Goal: Task Accomplishment & Management: Manage account settings

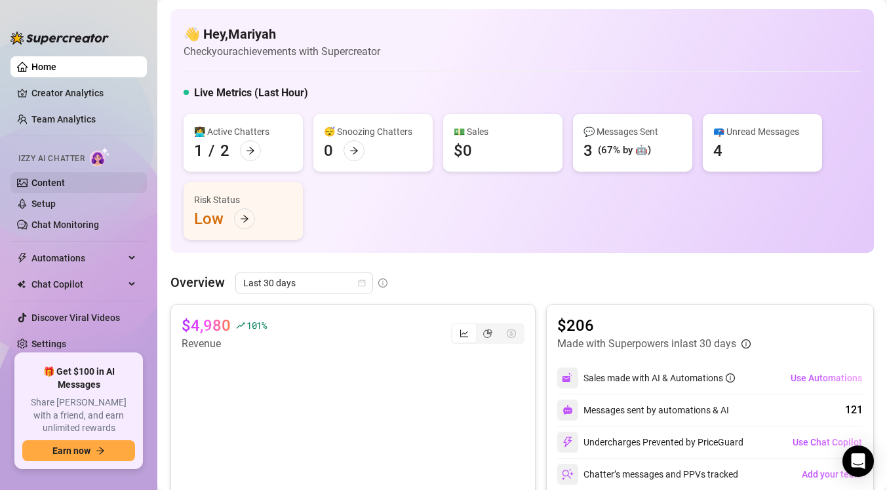
click at [65, 178] on link "Content" at bounding box center [47, 183] width 33 height 10
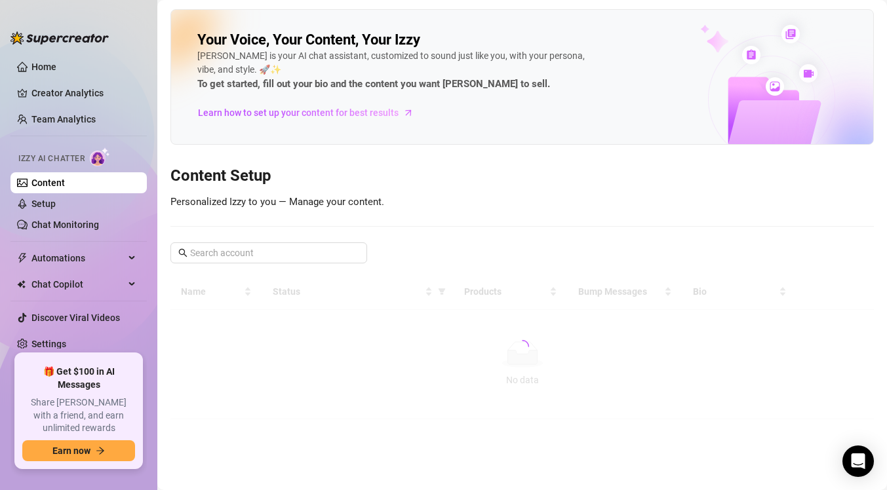
click at [88, 236] on ul "Home Creator Analytics Team Analytics Izzy AI Chatter Content Setup Chat Monito…" at bounding box center [78, 200] width 136 height 298
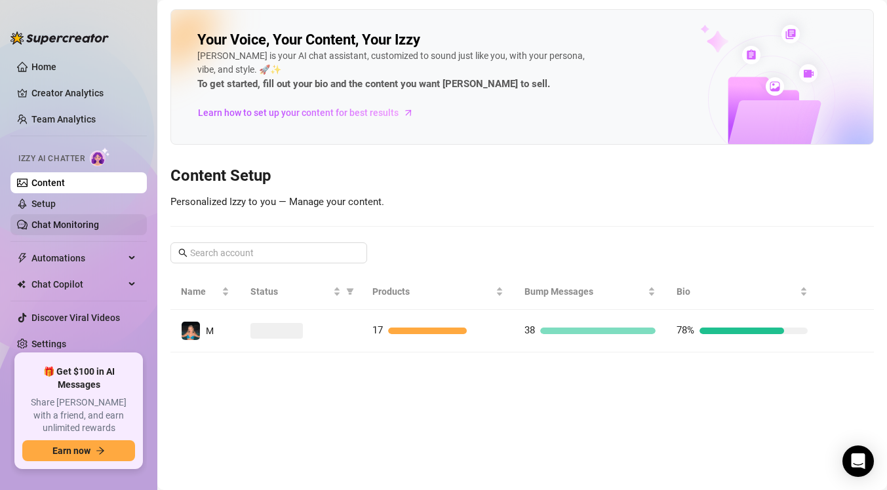
click at [87, 225] on link "Chat Monitoring" at bounding box center [65, 225] width 68 height 10
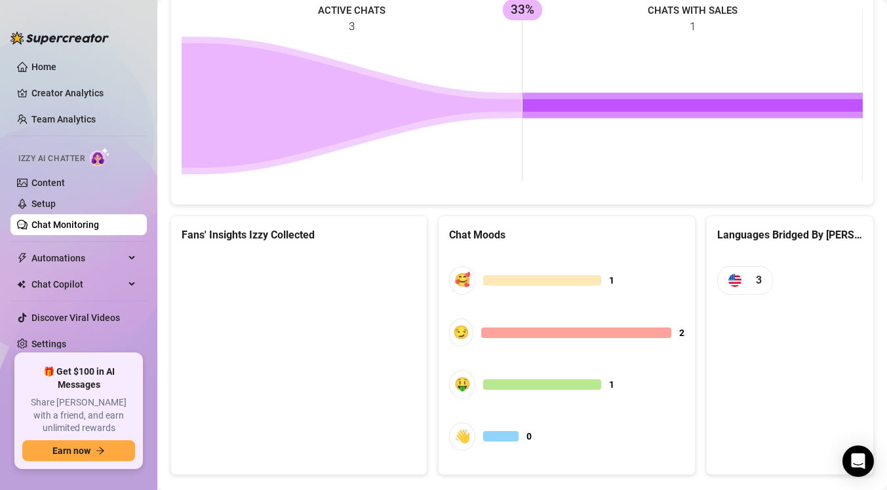
scroll to position [633, 0]
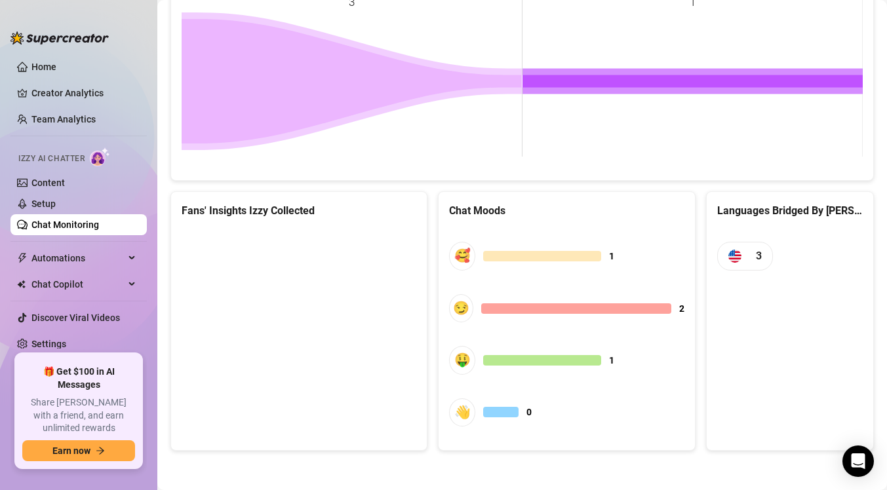
click at [311, 328] on canvas at bounding box center [299, 327] width 235 height 197
click at [298, 316] on canvas at bounding box center [299, 327] width 235 height 197
click at [315, 326] on canvas at bounding box center [299, 327] width 235 height 197
click at [300, 323] on canvas at bounding box center [299, 327] width 235 height 197
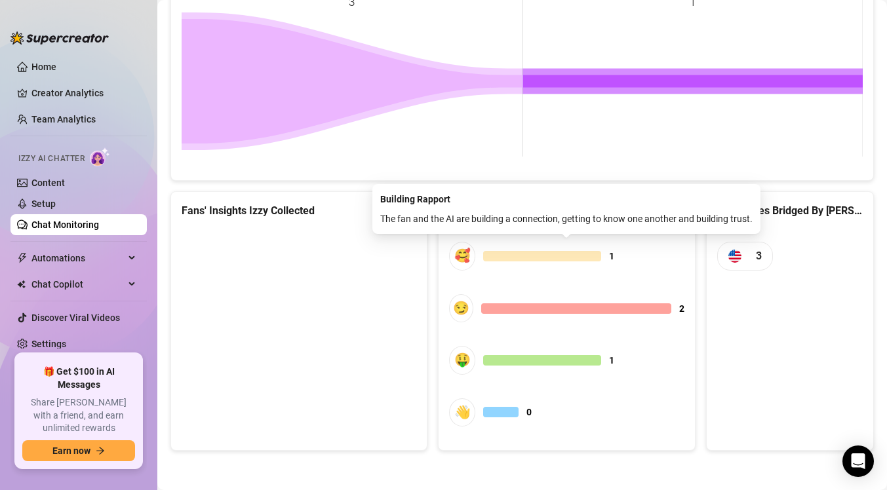
click at [460, 254] on div "🥰" at bounding box center [462, 256] width 26 height 28
click at [515, 254] on div at bounding box center [541, 256] width 117 height 10
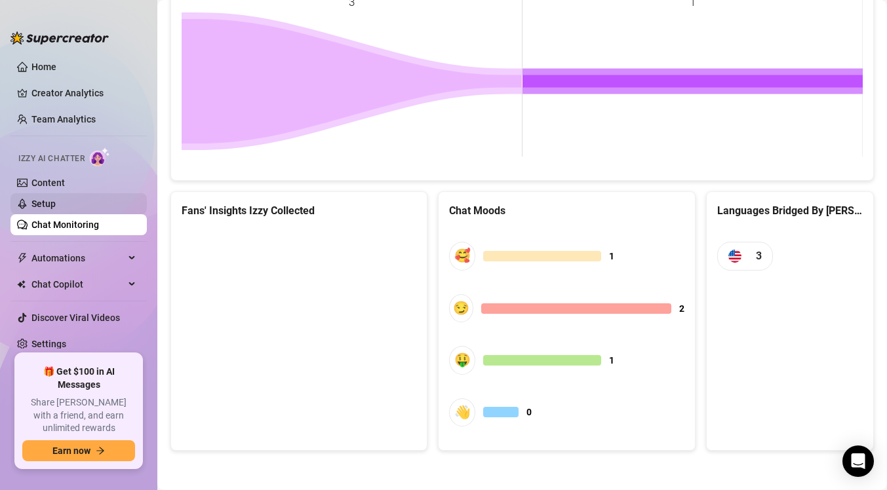
click at [56, 201] on link "Setup" at bounding box center [43, 204] width 24 height 10
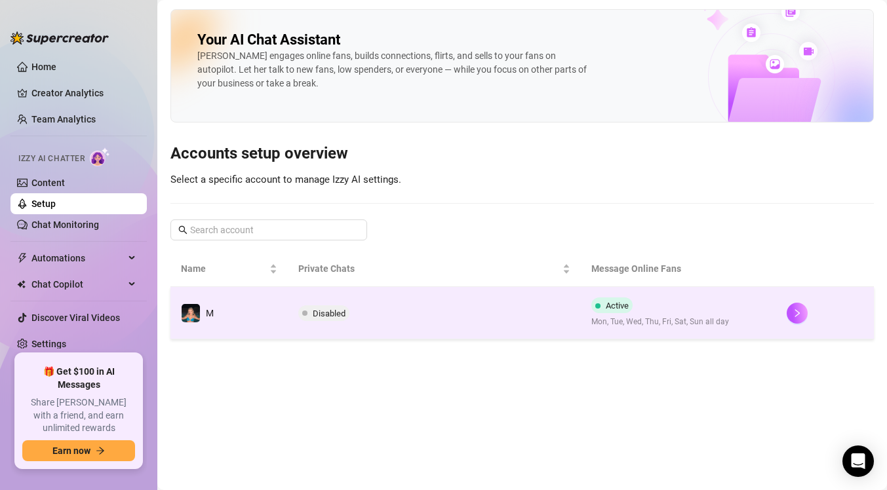
click at [443, 338] on td "Disabled" at bounding box center [434, 313] width 293 height 52
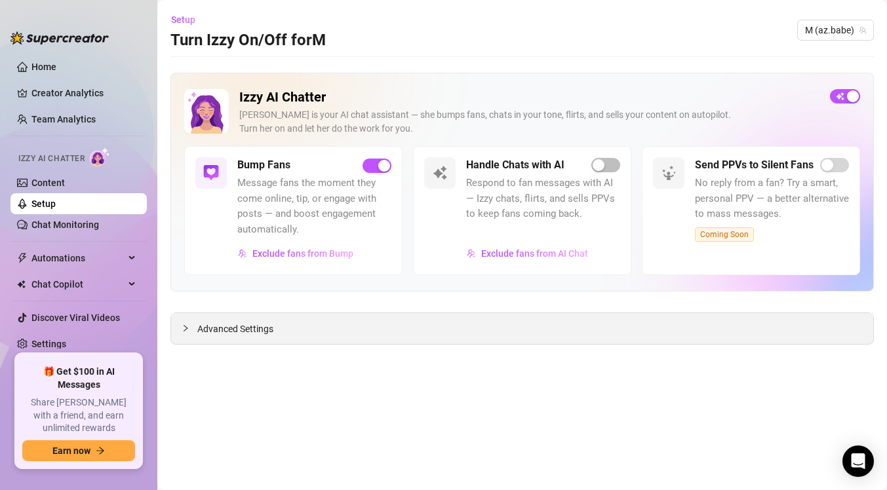
click at [526, 332] on div "Advanced Settings" at bounding box center [522, 328] width 702 height 31
click at [259, 334] on span "Advanced Settings" at bounding box center [235, 329] width 76 height 14
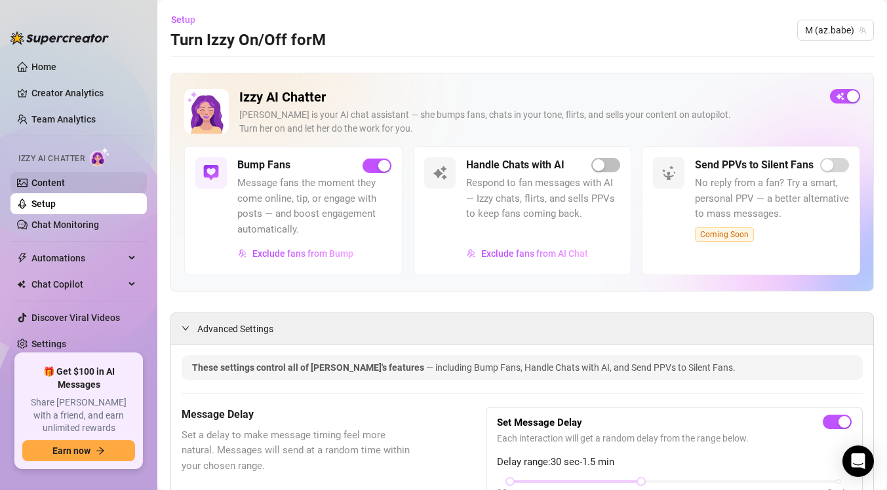
click at [65, 178] on link "Content" at bounding box center [47, 183] width 33 height 10
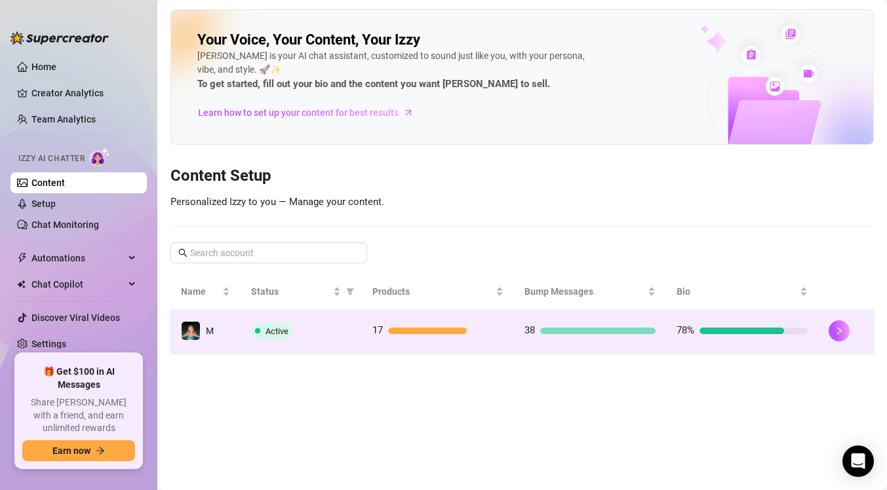
click at [319, 333] on div "Active" at bounding box center [301, 331] width 100 height 16
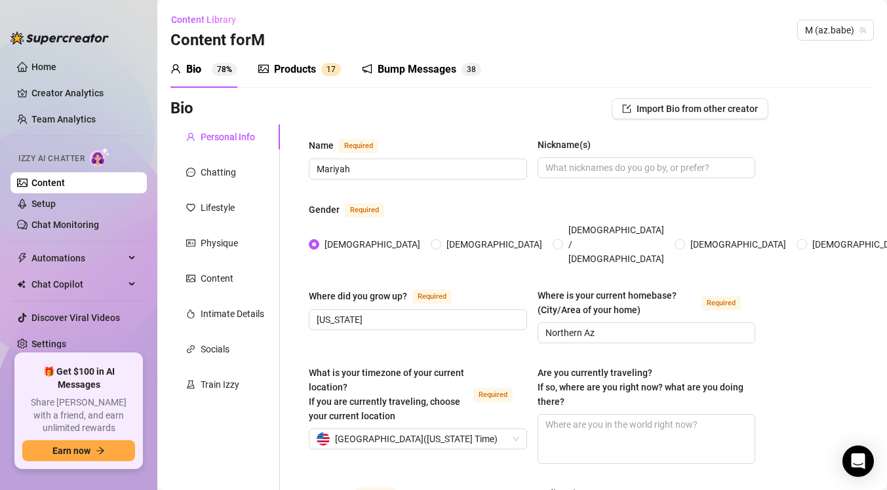
click at [104, 108] on ul "Home Creator Analytics Team Analytics Izzy AI Chatter Content Setup Chat Monito…" at bounding box center [78, 200] width 136 height 298
click at [96, 123] on link "Team Analytics" at bounding box center [63, 119] width 64 height 10
